Goal: Task Accomplishment & Management: Use online tool/utility

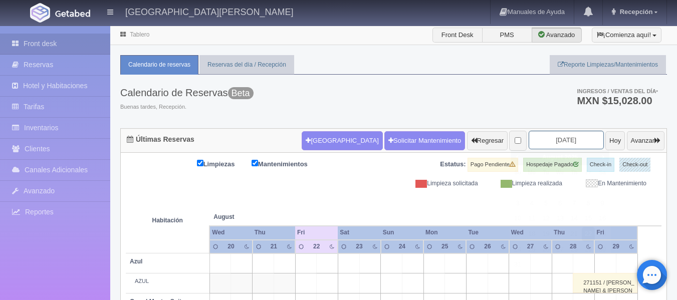
click at [540, 139] on input "[DATE]" at bounding box center [566, 140] width 75 height 19
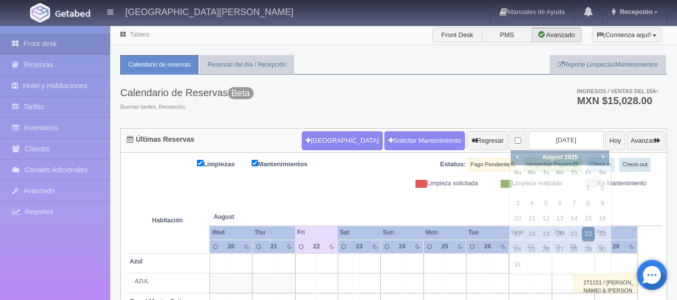
click at [448, 106] on div "Calendario de Reservas Beta Buenas tardes, Recepción. Ingresos / Ventas del día…" at bounding box center [393, 102] width 547 height 54
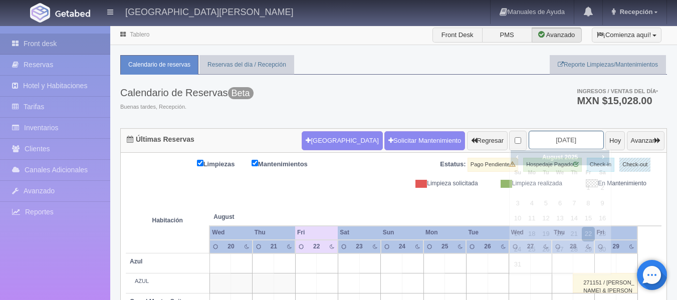
click at [556, 136] on input "[DATE]" at bounding box center [566, 140] width 75 height 19
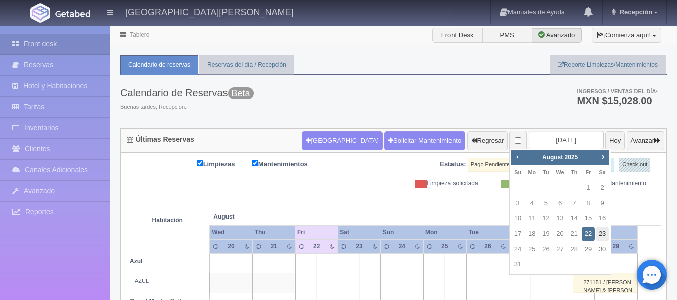
click at [603, 236] on link "23" at bounding box center [602, 234] width 13 height 15
type input "2025-08-23"
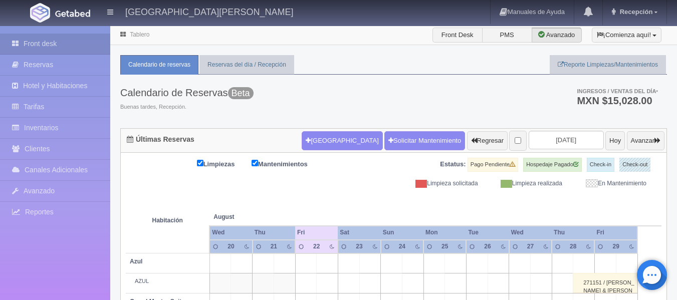
scroll to position [50, 0]
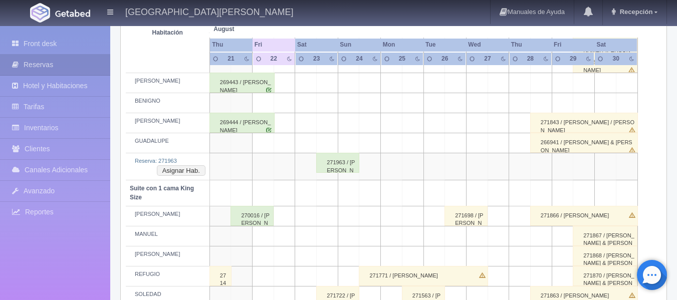
scroll to position [451, 0]
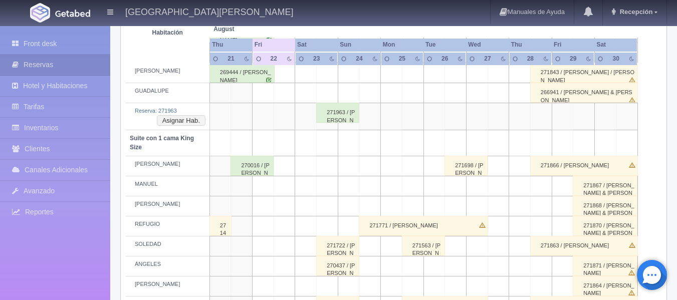
click at [323, 111] on div "271963 / [PERSON_NAME] [PERSON_NAME]" at bounding box center [337, 113] width 43 height 20
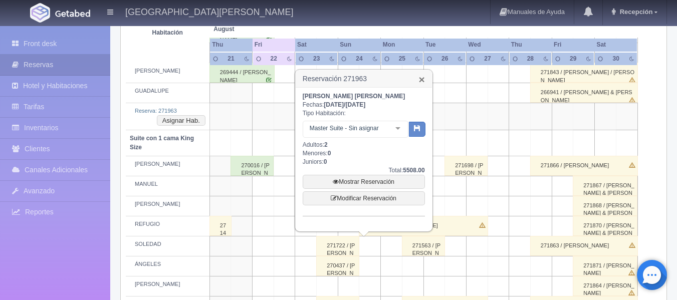
click at [421, 80] on link "×" at bounding box center [421, 79] width 6 height 11
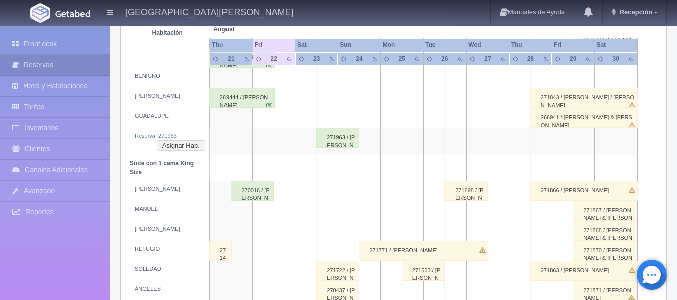
scroll to position [401, 0]
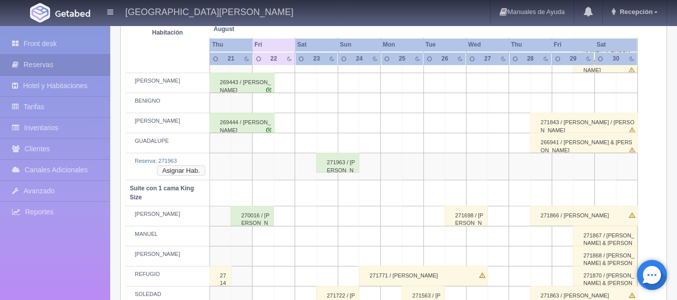
click at [194, 166] on button "Asignar Hab." at bounding box center [181, 170] width 49 height 11
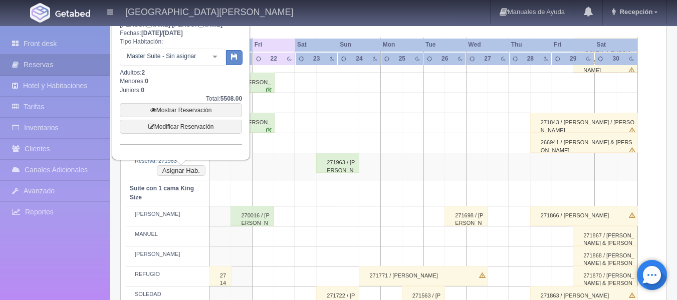
click at [217, 56] on div at bounding box center [215, 56] width 20 height 15
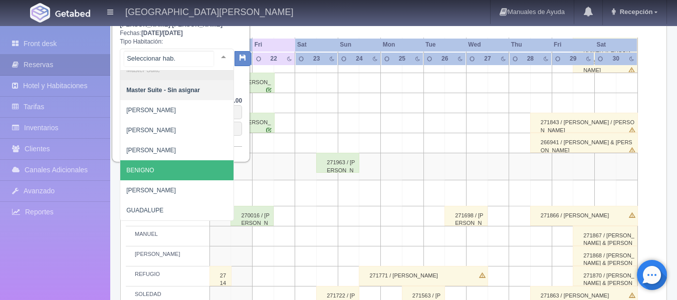
click at [157, 167] on span "BENIGNO" at bounding box center [176, 170] width 113 height 20
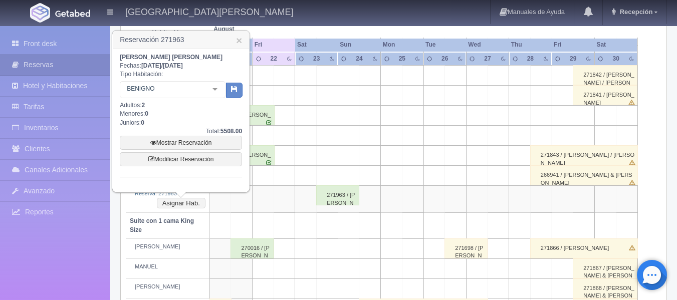
scroll to position [351, 0]
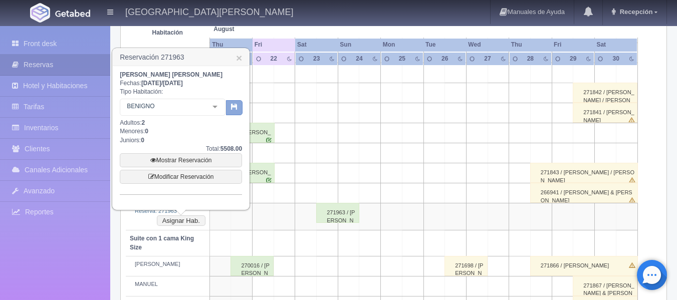
click at [232, 112] on button "button" at bounding box center [234, 107] width 17 height 15
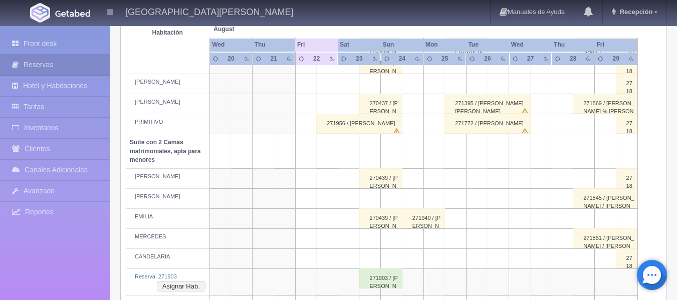
scroll to position [676, 0]
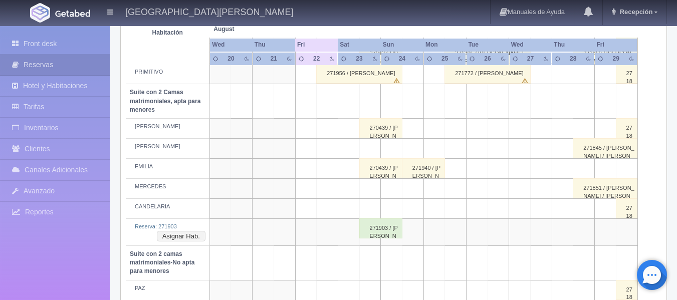
click at [373, 232] on div "271903 / [PERSON_NAME]" at bounding box center [380, 229] width 43 height 20
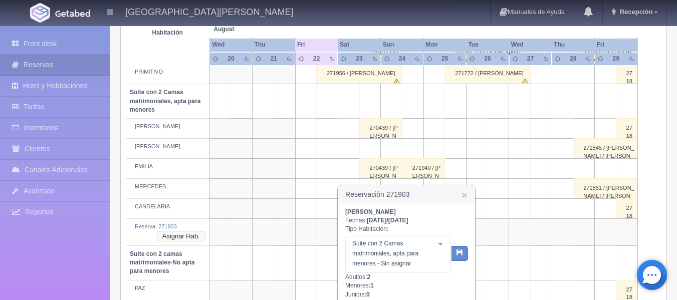
click at [185, 240] on button "Asignar Hab." at bounding box center [181, 236] width 49 height 11
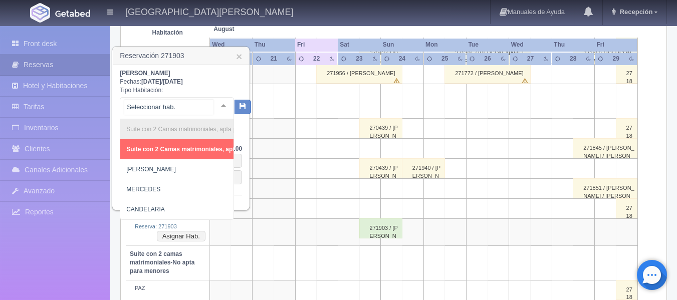
click at [217, 105] on div at bounding box center [224, 105] width 20 height 15
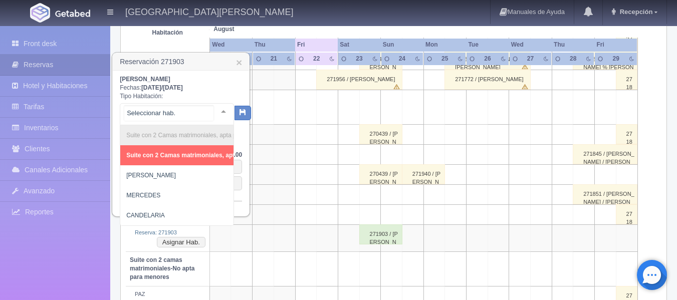
scroll to position [668, 0]
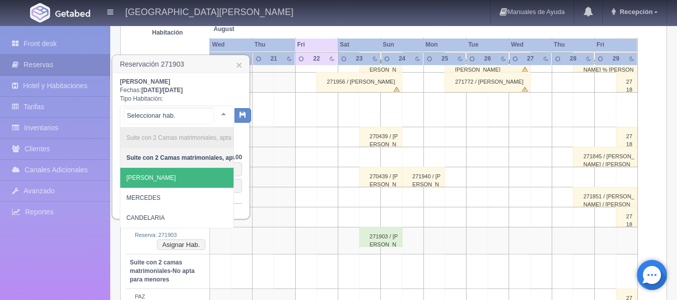
click at [179, 175] on span "[PERSON_NAME]" at bounding box center [221, 178] width 202 height 20
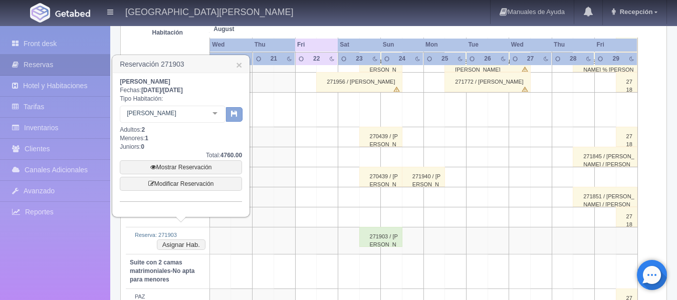
click at [235, 116] on icon "button" at bounding box center [234, 113] width 7 height 7
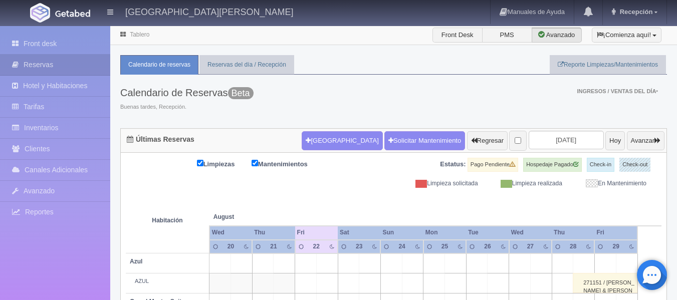
scroll to position [668, 0]
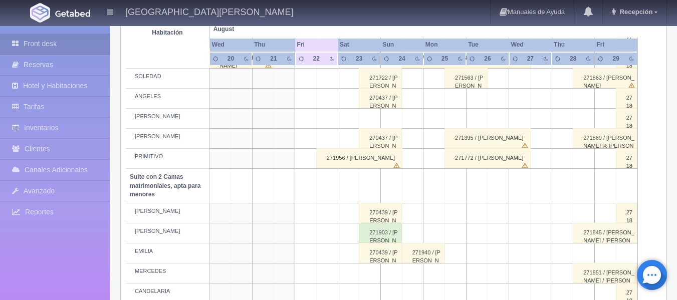
scroll to position [541, 0]
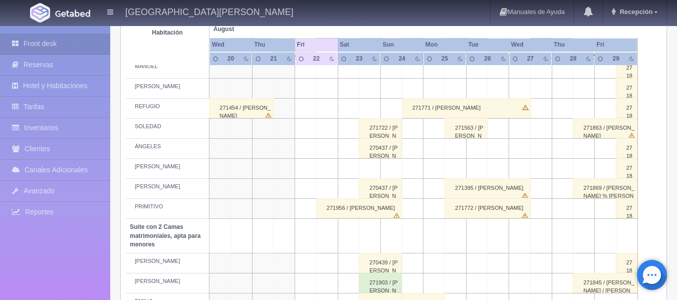
drag, startPoint x: 171, startPoint y: 273, endPoint x: 652, endPoint y: 129, distance: 501.7
click at [652, 129] on table "Habitación August Aug Wed Thu Fri Sat Sun Mon Tue Wed 20 21" at bounding box center [394, 88] width 536 height 882
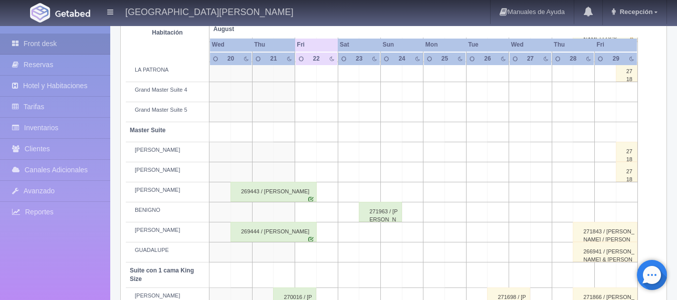
scroll to position [291, 0]
click at [289, 192] on div "269443 / [PERSON_NAME]" at bounding box center [274, 193] width 86 height 20
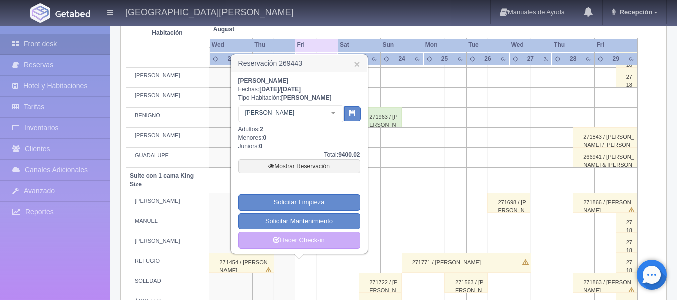
scroll to position [391, 0]
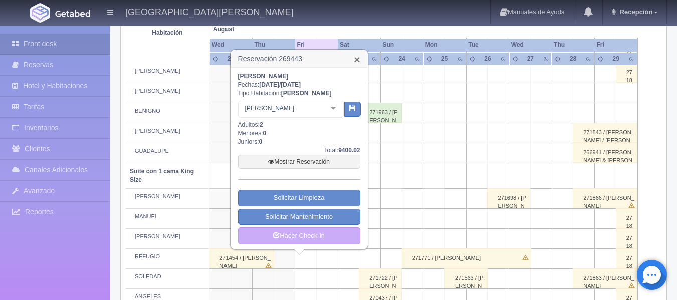
click at [356, 64] on link "×" at bounding box center [357, 59] width 6 height 11
